Goal: Register for event/course

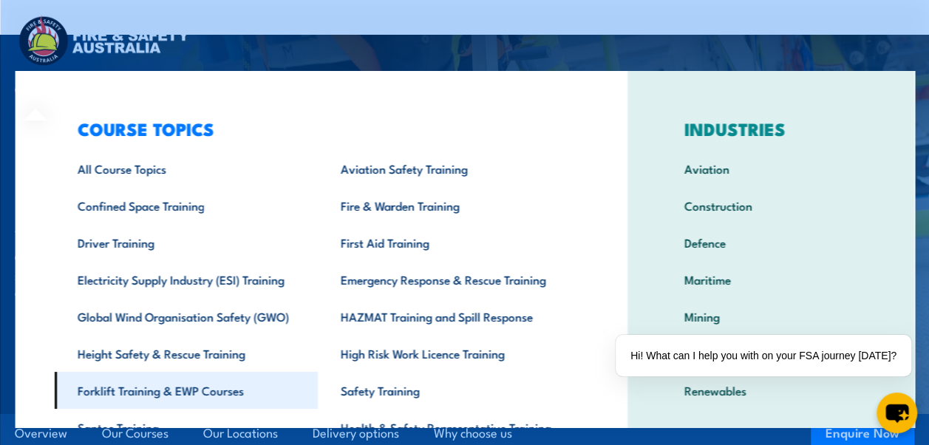
click at [134, 386] on link "Forklift Training & EWP Courses" at bounding box center [185, 390] width 263 height 37
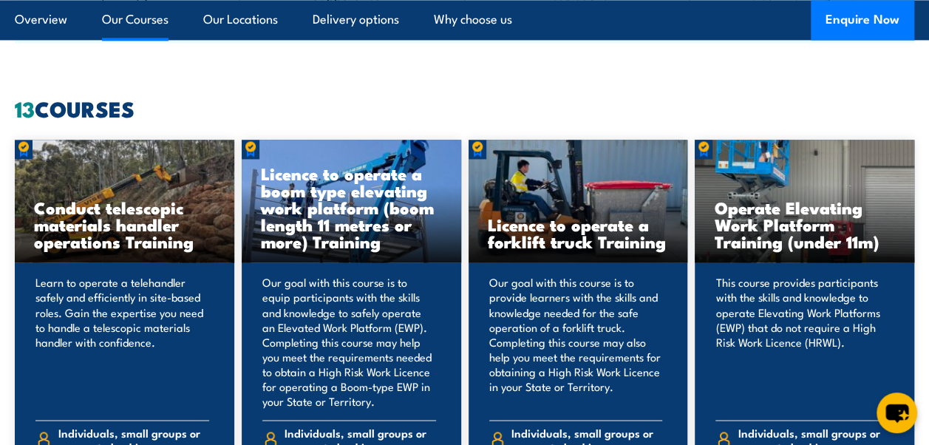
scroll to position [1108, 0]
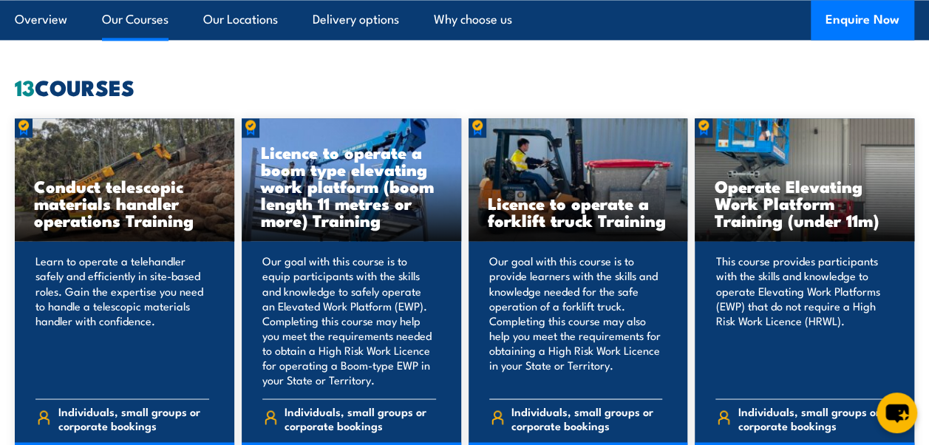
click at [570, 217] on h3 "Licence to operate a forklift truck Training" at bounding box center [578, 211] width 181 height 34
click at [545, 335] on p "Our goal with this course is to provide learners with the skills and knowledge …" at bounding box center [576, 319] width 174 height 133
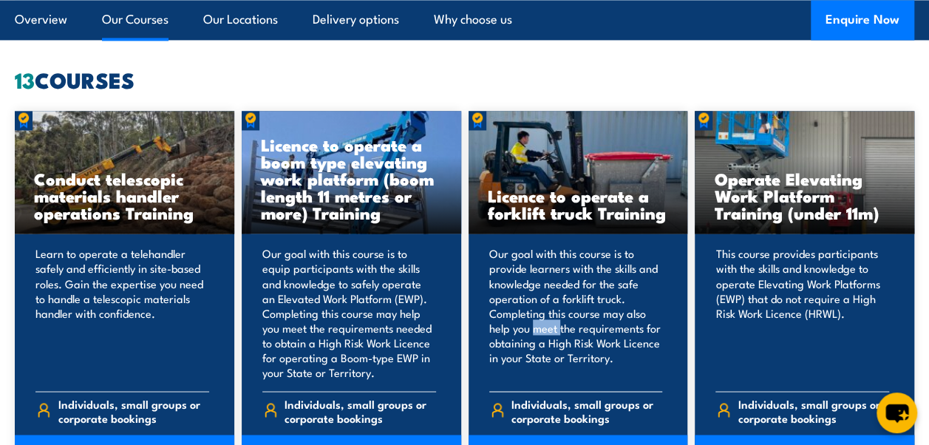
scroll to position [1256, 0]
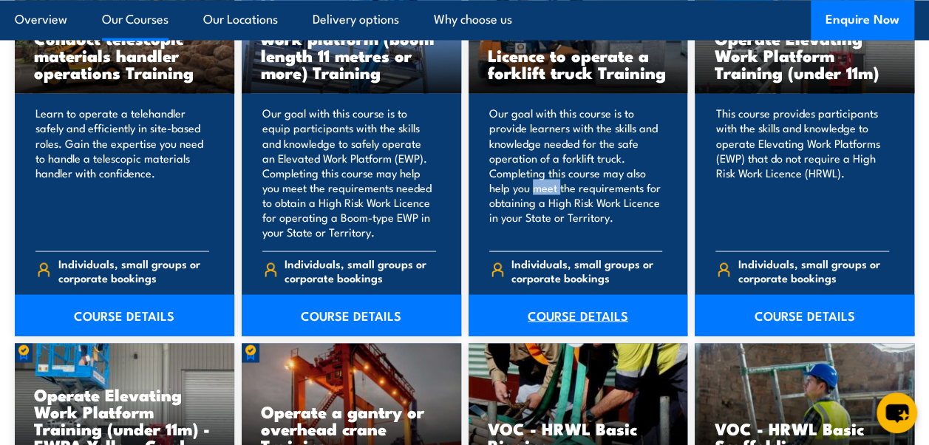
click at [563, 315] on link "COURSE DETAILS" at bounding box center [577, 314] width 219 height 41
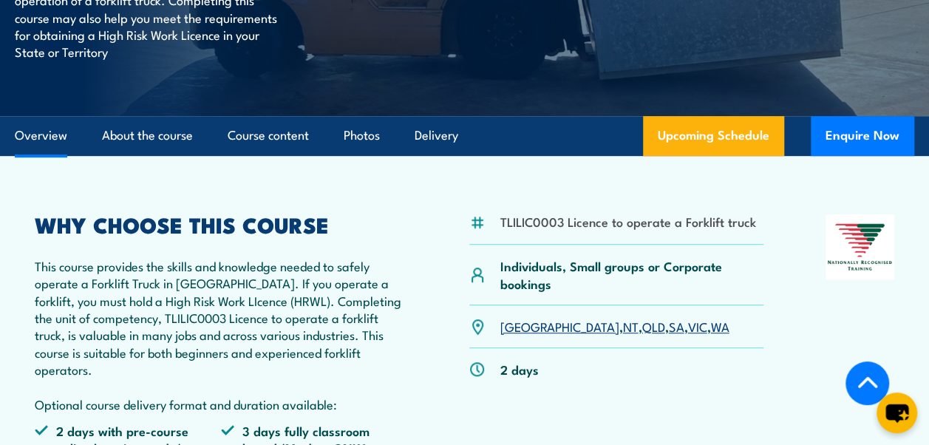
scroll to position [443, 0]
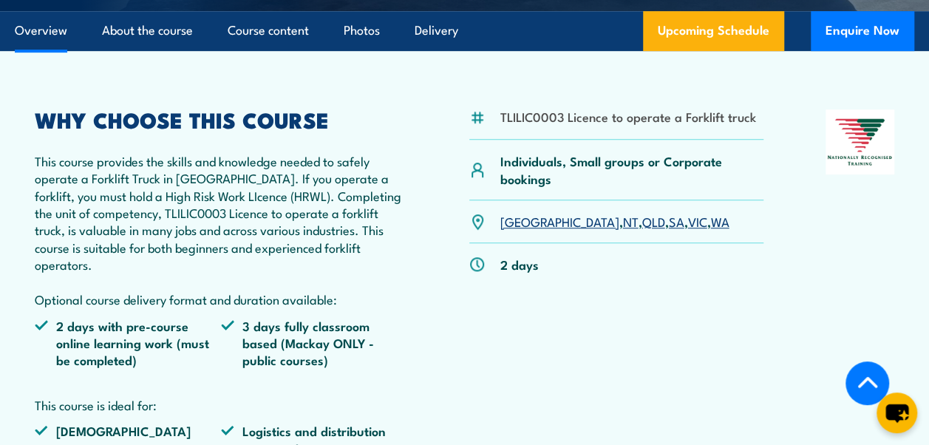
click at [668, 219] on link "SA" at bounding box center [676, 221] width 16 height 18
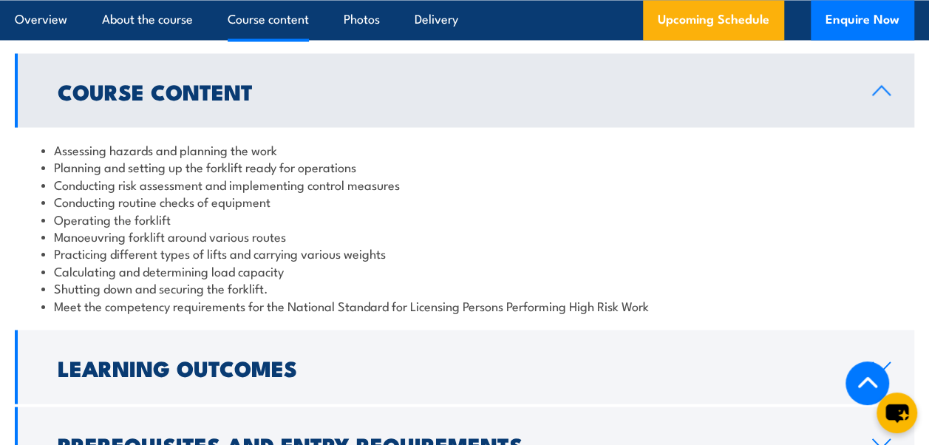
scroll to position [1327, 0]
